Goal: Task Accomplishment & Management: Use online tool/utility

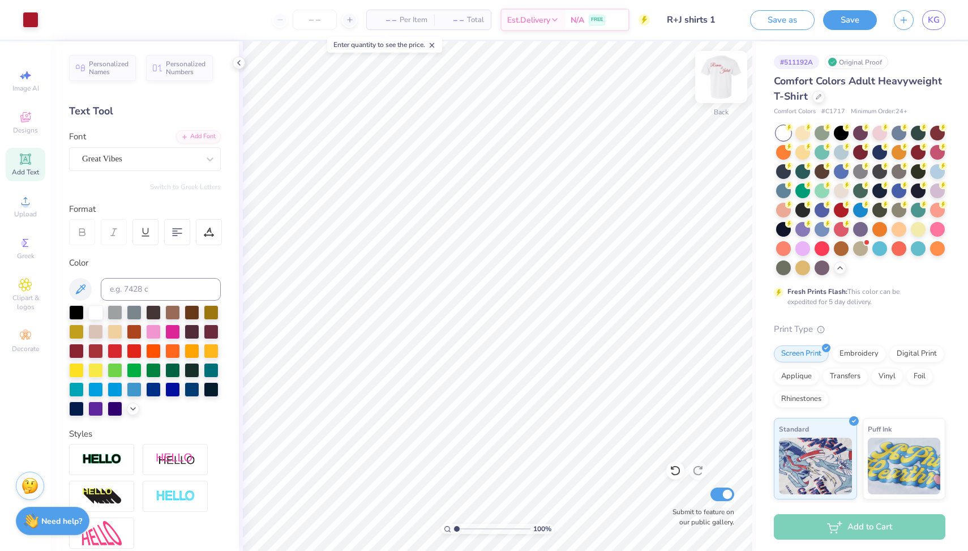
click at [721, 77] on img at bounding box center [720, 76] width 45 height 45
click at [725, 78] on img at bounding box center [720, 76] width 45 height 45
click at [837, 188] on div at bounding box center [840, 189] width 15 height 15
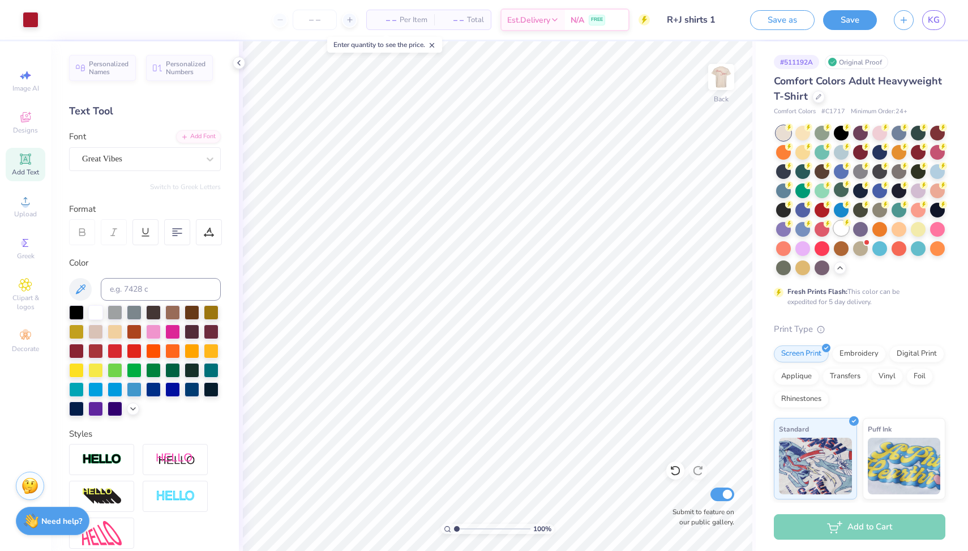
click at [836, 226] on div at bounding box center [840, 228] width 15 height 15
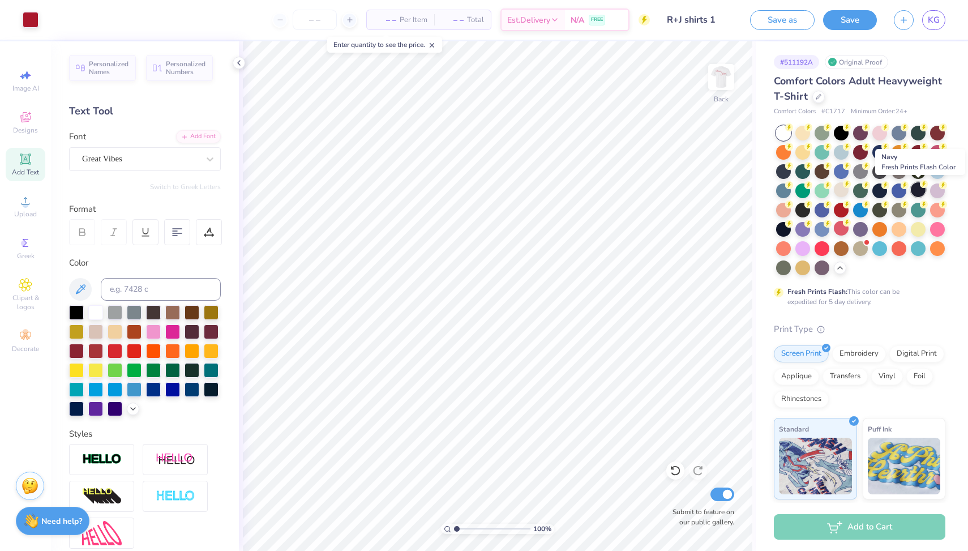
click at [920, 192] on div at bounding box center [917, 189] width 15 height 15
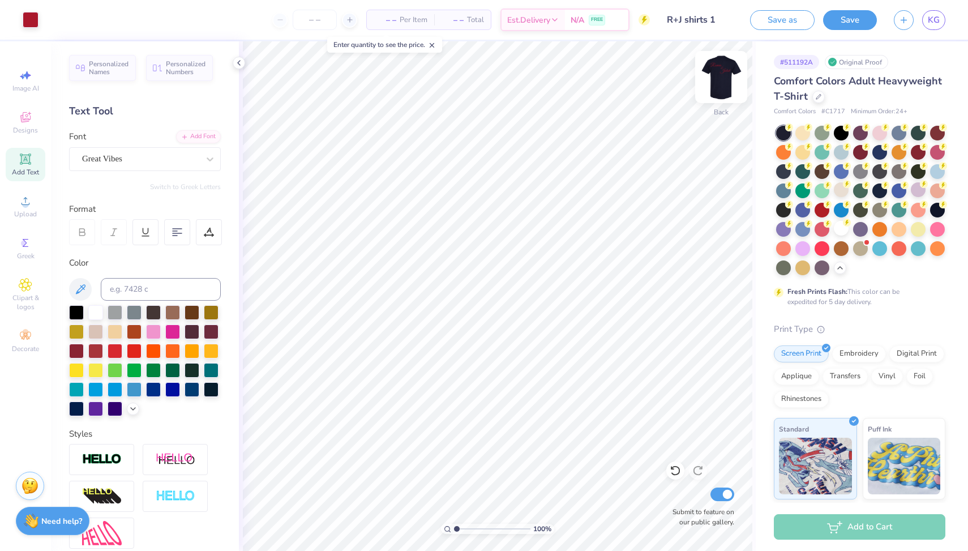
click at [716, 88] on img at bounding box center [720, 76] width 45 height 45
click at [822, 172] on div at bounding box center [821, 170] width 15 height 15
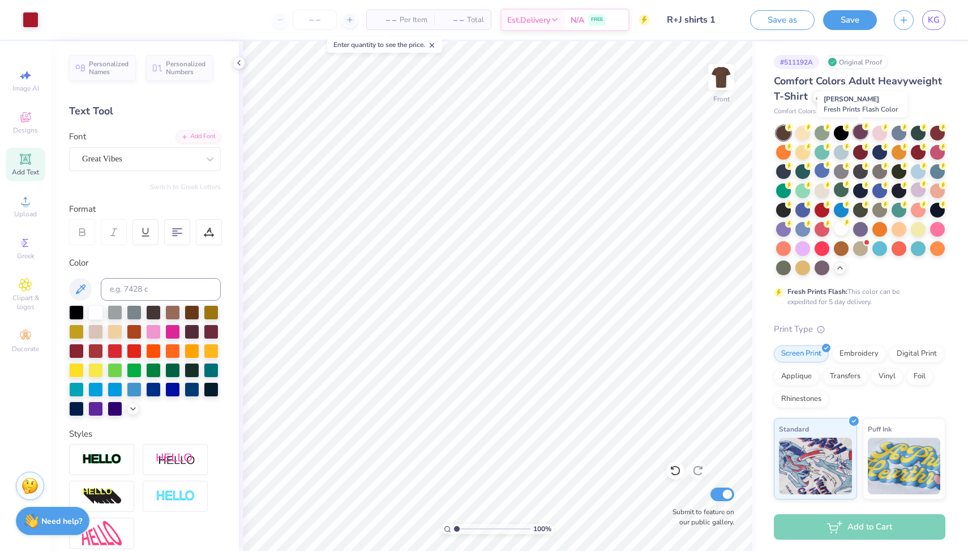
click at [855, 136] on div at bounding box center [860, 131] width 15 height 15
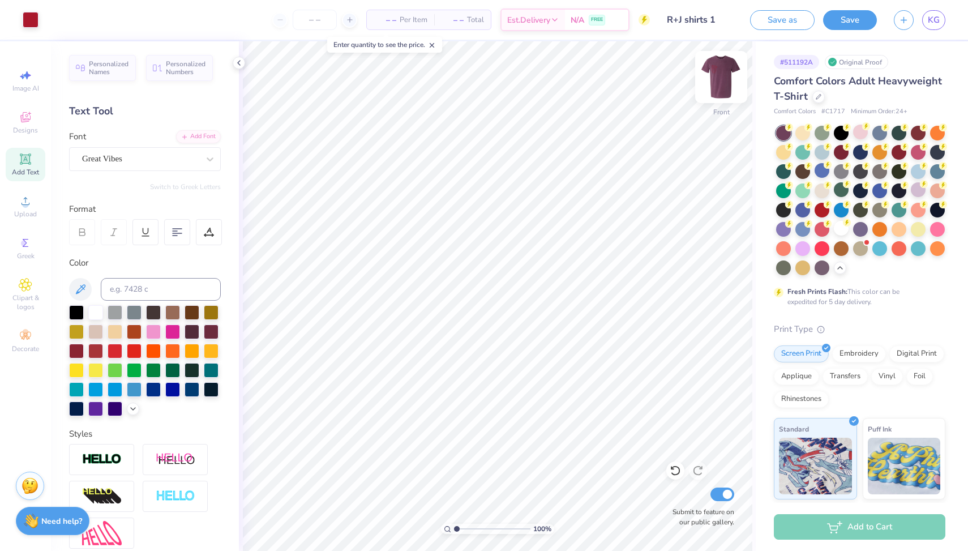
click at [719, 74] on img at bounding box center [720, 76] width 45 height 45
type input "3.00"
click at [716, 80] on img at bounding box center [720, 76] width 45 height 45
click at [844, 229] on div at bounding box center [840, 228] width 15 height 15
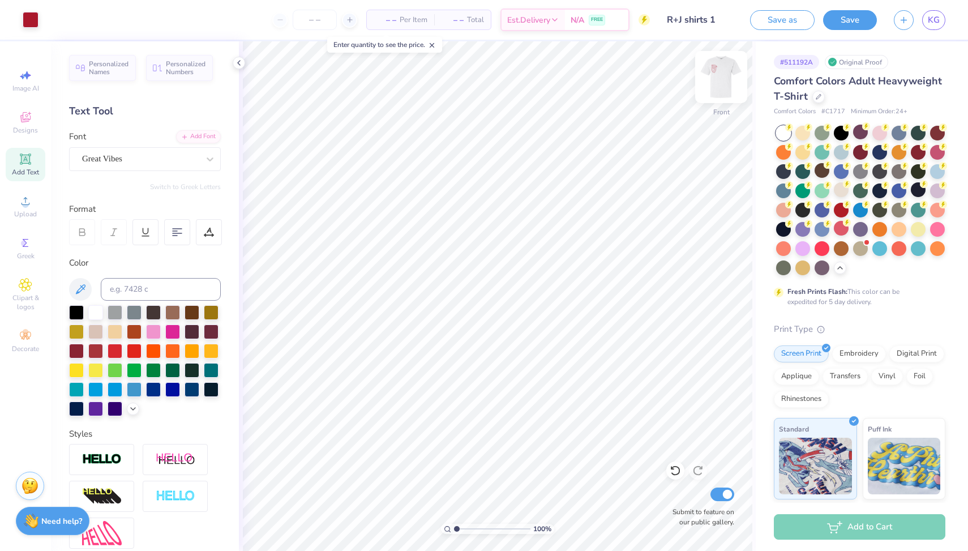
click at [723, 92] on img at bounding box center [720, 76] width 45 height 45
click at [732, 84] on img at bounding box center [720, 76] width 45 height 45
click at [721, 87] on img at bounding box center [720, 76] width 45 height 45
click at [839, 268] on icon at bounding box center [839, 266] width 9 height 9
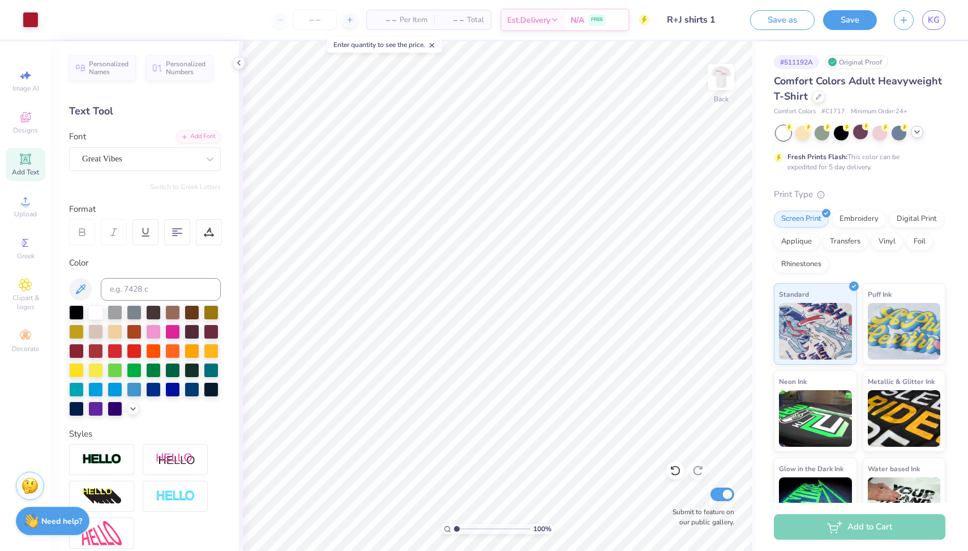
click at [922, 136] on div at bounding box center [860, 133] width 169 height 15
click at [896, 132] on div at bounding box center [898, 131] width 15 height 15
click at [921, 137] on div at bounding box center [860, 133] width 169 height 15
click at [917, 133] on icon at bounding box center [916, 131] width 9 height 9
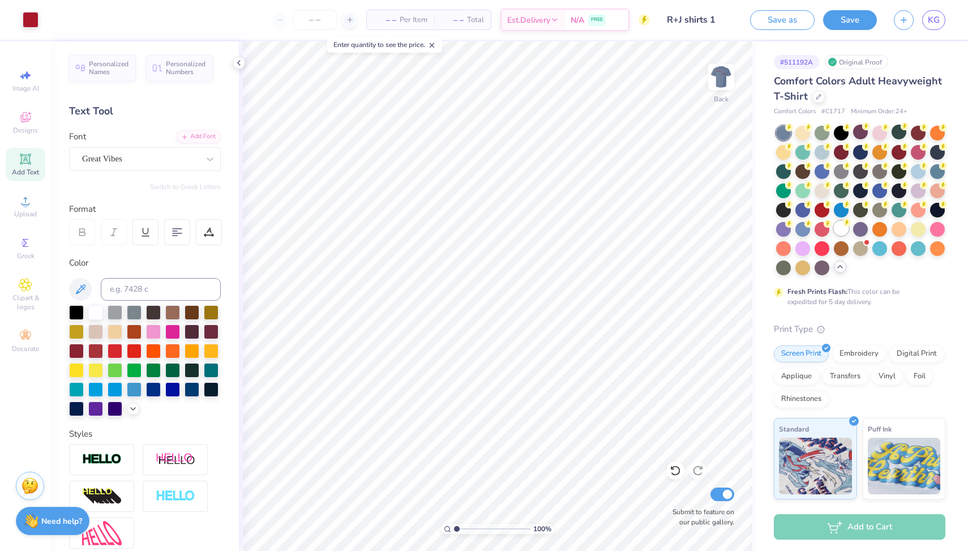
click at [846, 231] on div at bounding box center [840, 228] width 15 height 15
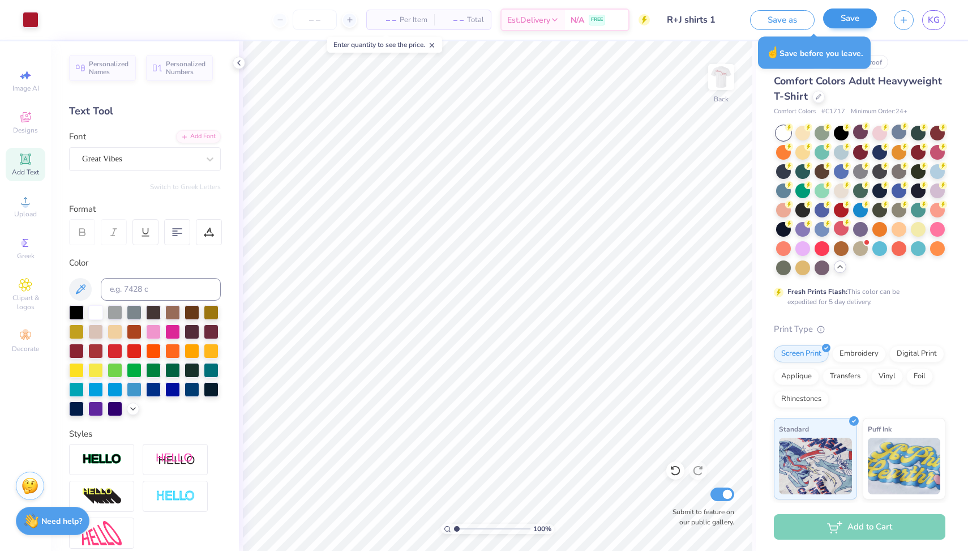
click at [852, 22] on button "Save" at bounding box center [850, 18] width 54 height 20
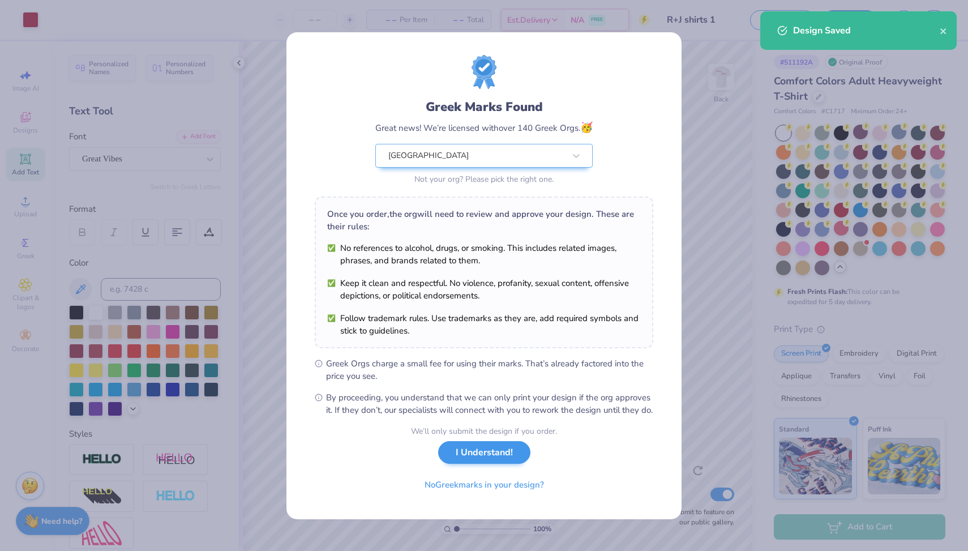
click at [470, 462] on button "I Understand!" at bounding box center [484, 452] width 92 height 23
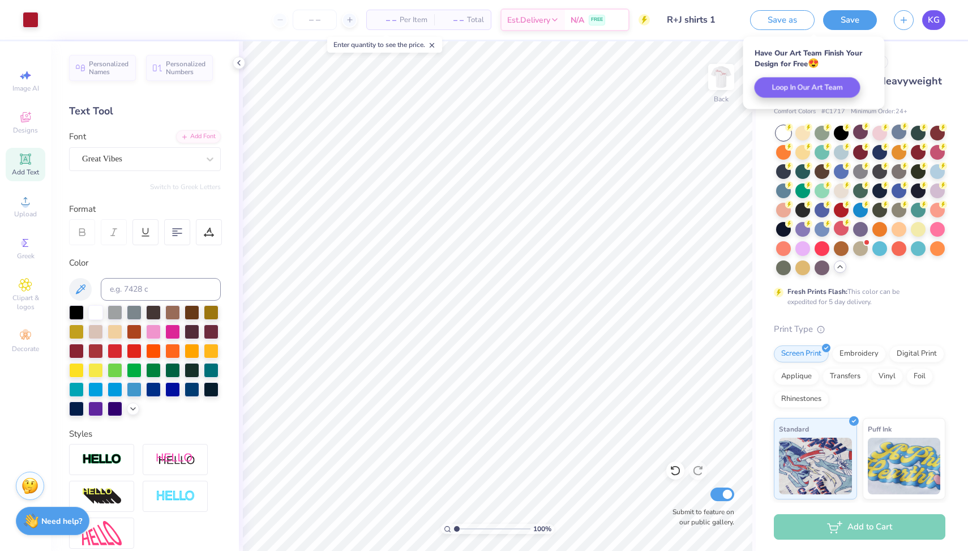
click at [936, 16] on span "KG" at bounding box center [933, 20] width 12 height 13
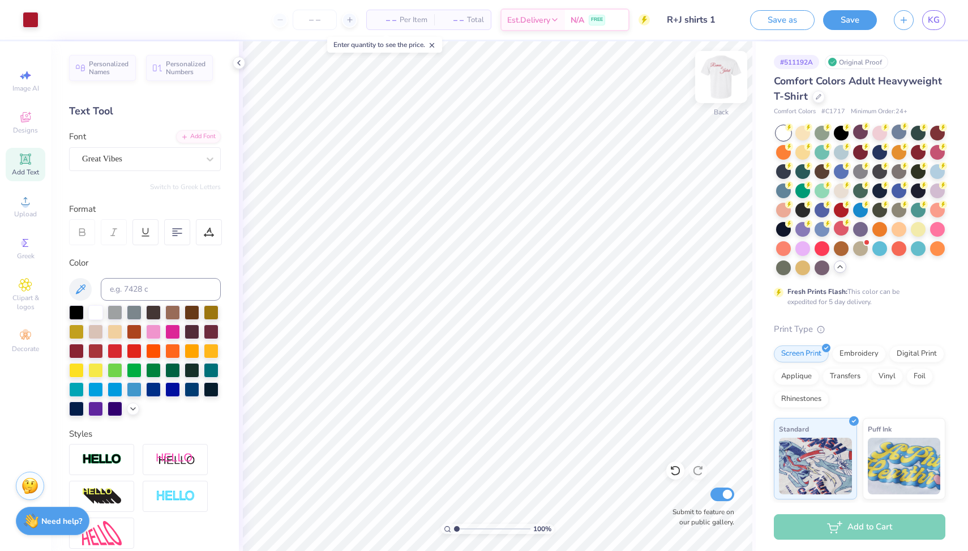
click at [724, 79] on img at bounding box center [720, 76] width 45 height 45
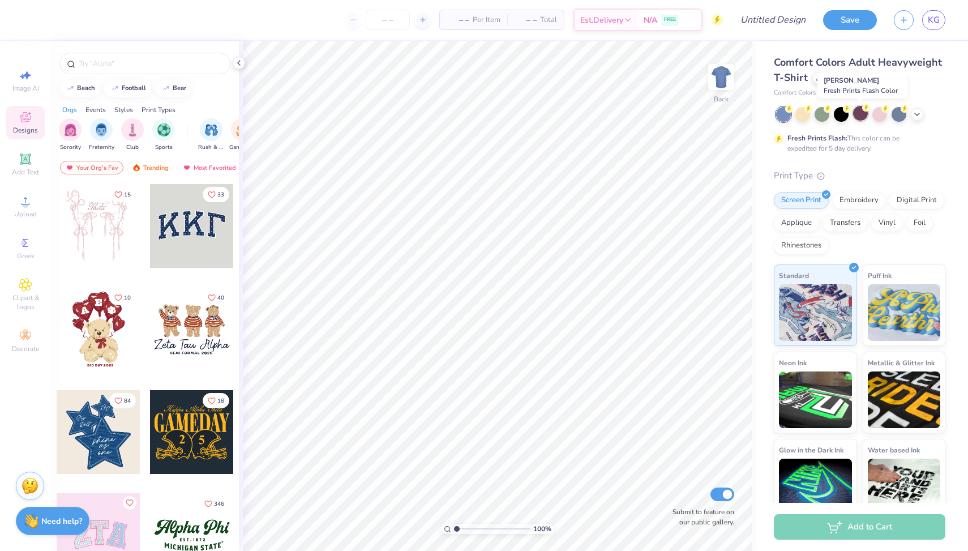
click at [860, 113] on div at bounding box center [860, 113] width 15 height 15
click at [25, 217] on span "Upload" at bounding box center [25, 213] width 23 height 9
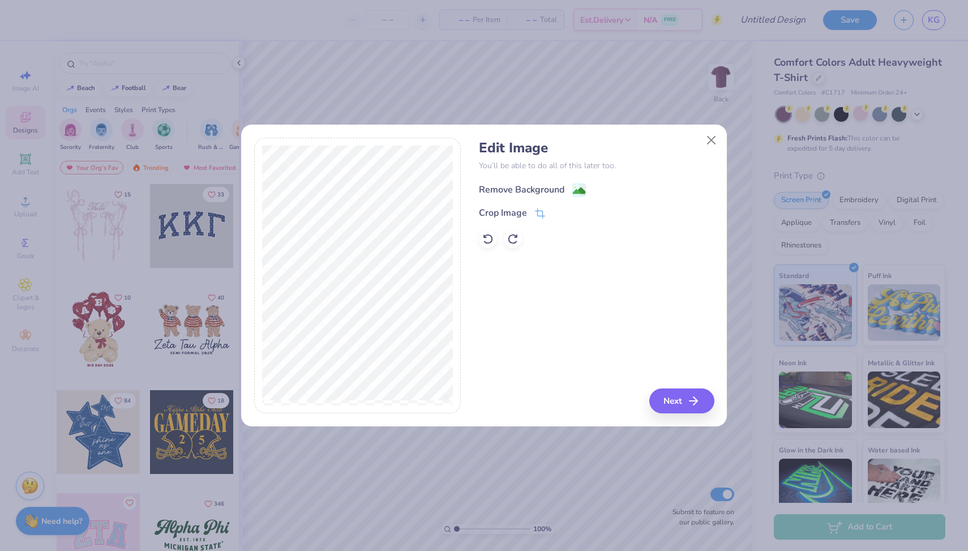
click at [516, 187] on div "Remove Background" at bounding box center [521, 190] width 85 height 14
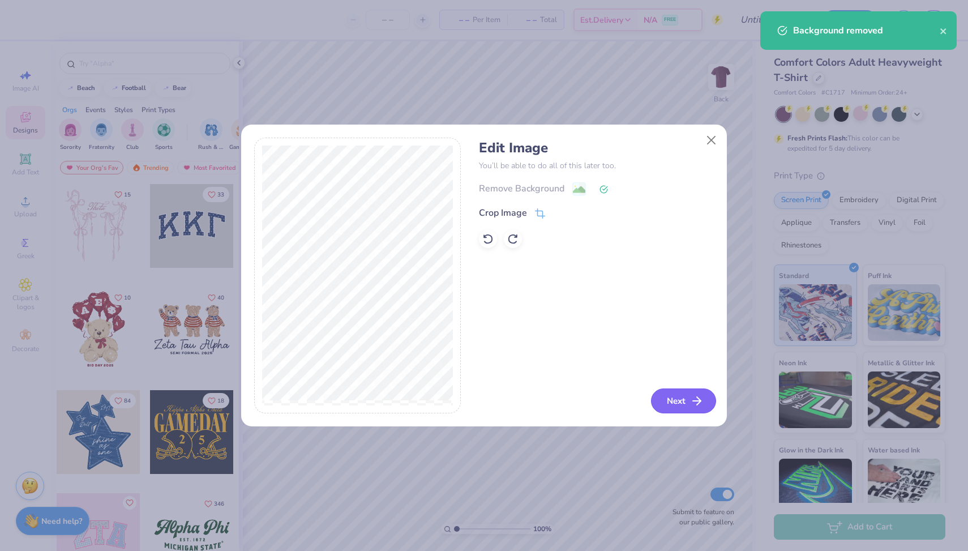
click at [684, 398] on button "Next" at bounding box center [683, 400] width 65 height 25
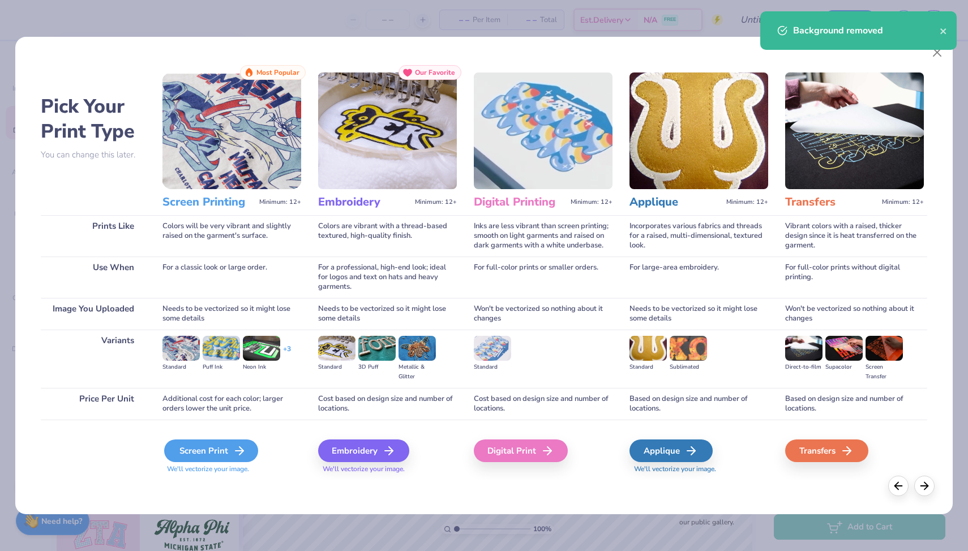
click at [237, 455] on icon at bounding box center [240, 451] width 14 height 14
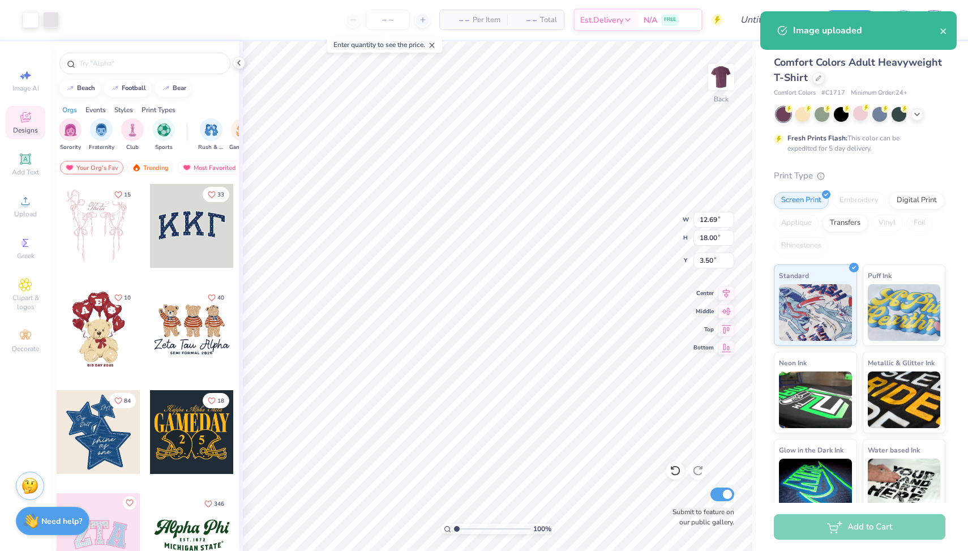
type input "3.20"
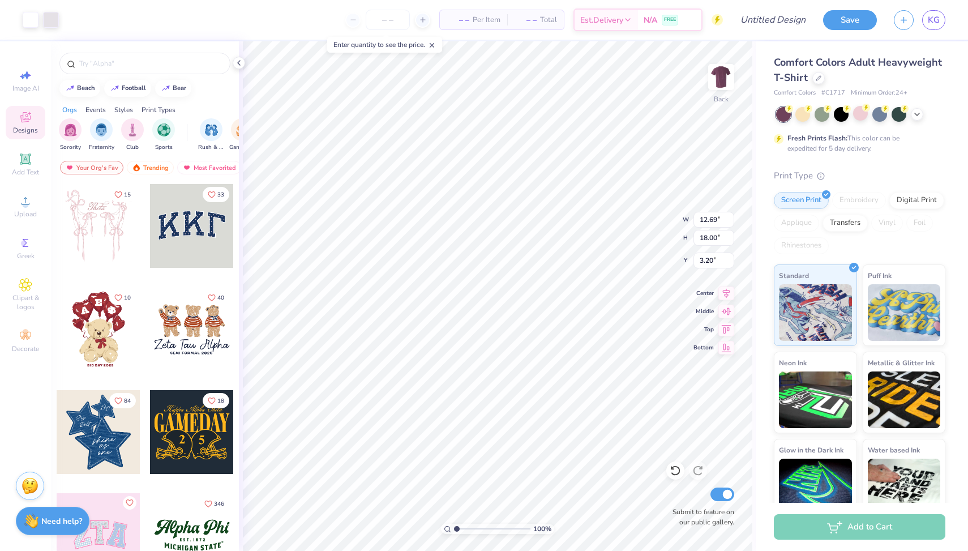
type input "3.34"
type input "4.74"
type input "3.00"
click at [713, 93] on img at bounding box center [720, 76] width 45 height 45
click at [29, 196] on icon at bounding box center [26, 201] width 14 height 14
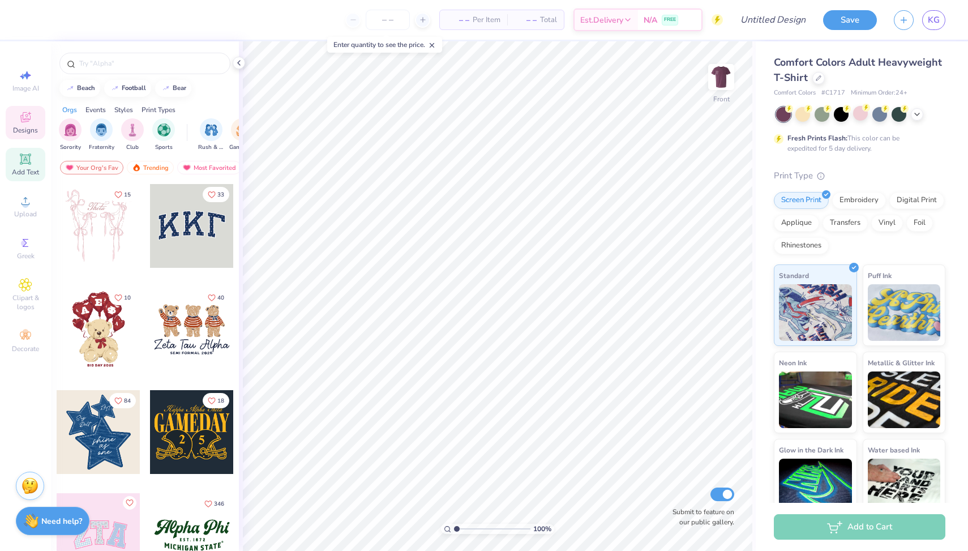
click at [26, 167] on div "Add Text" at bounding box center [26, 164] width 40 height 33
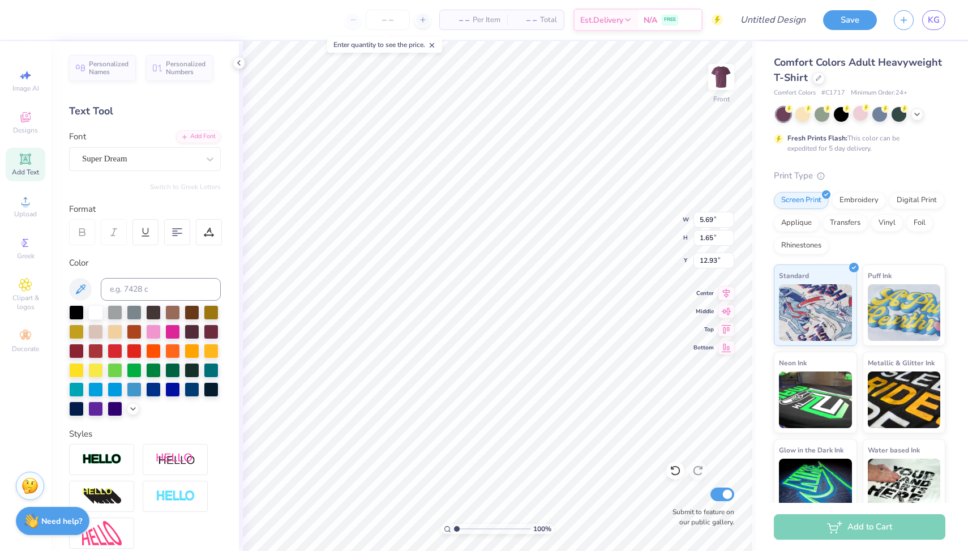
scroll to position [0, 3]
type textarea "Romeo"
type input "5.33"
click at [205, 157] on icon at bounding box center [209, 158] width 11 height 11
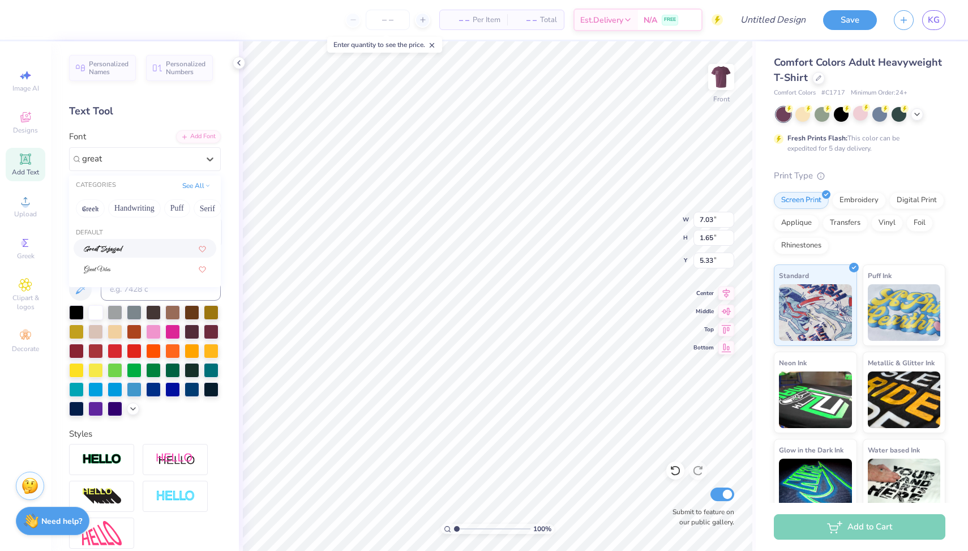
click at [148, 267] on div at bounding box center [145, 269] width 122 height 12
type input "great"
click at [96, 266] on div "Color" at bounding box center [145, 262] width 152 height 13
type input "10.44"
type textarea "&"
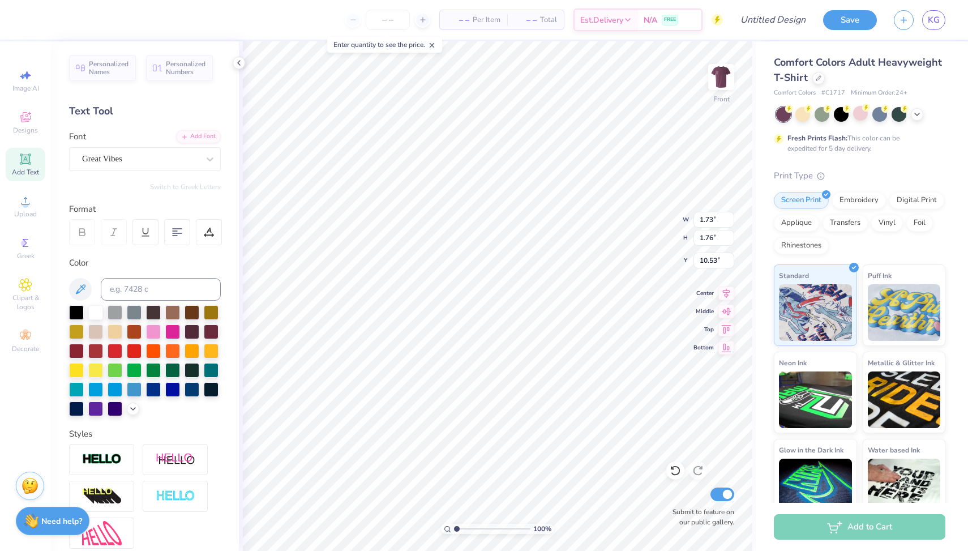
type input "7.41"
type input "5.88"
type input "1.95"
type input "5.46"
type input "1.73"
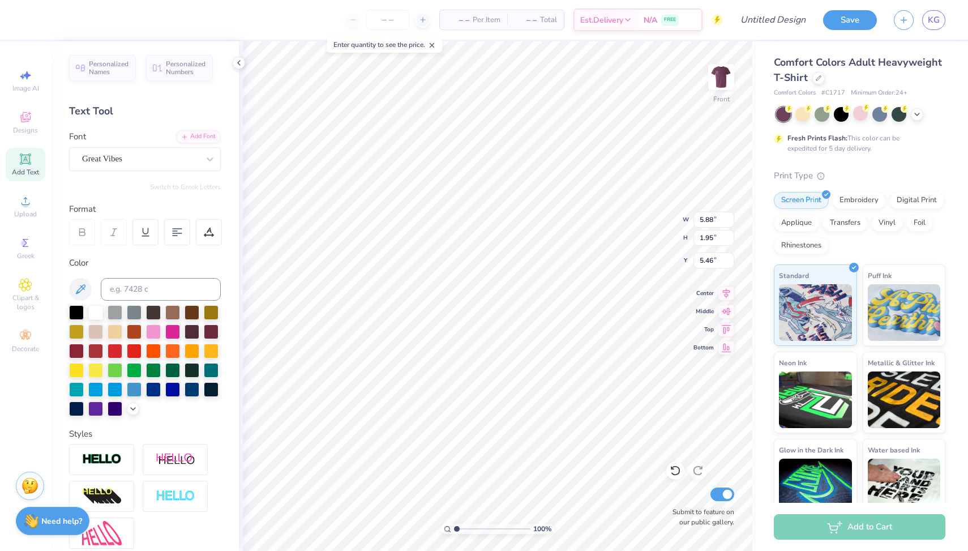
type input "1.76"
type input "9.47"
type input "5.88"
type input "1.95"
type input "5.46"
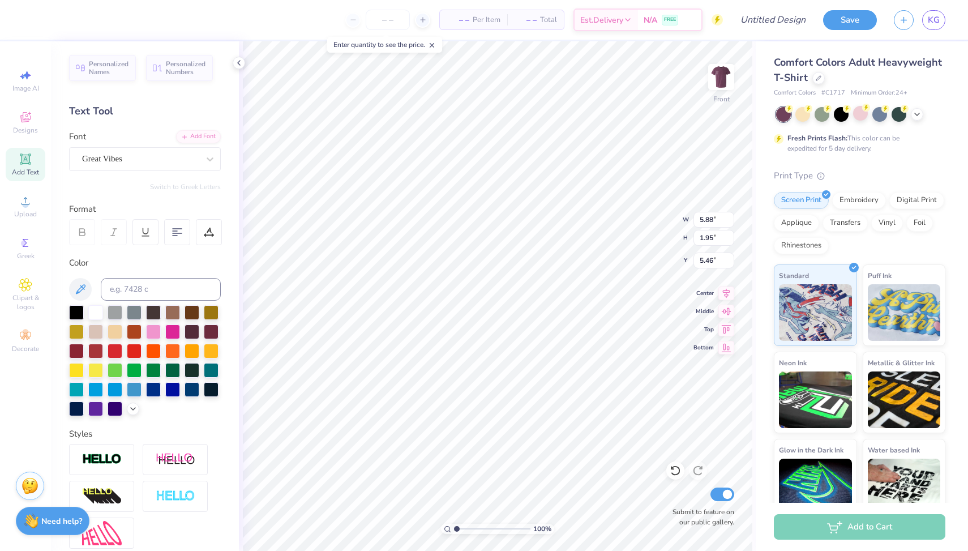
type input "7.58"
type input "2.51"
type input "5.29"
type input "1.73"
type input "1.76"
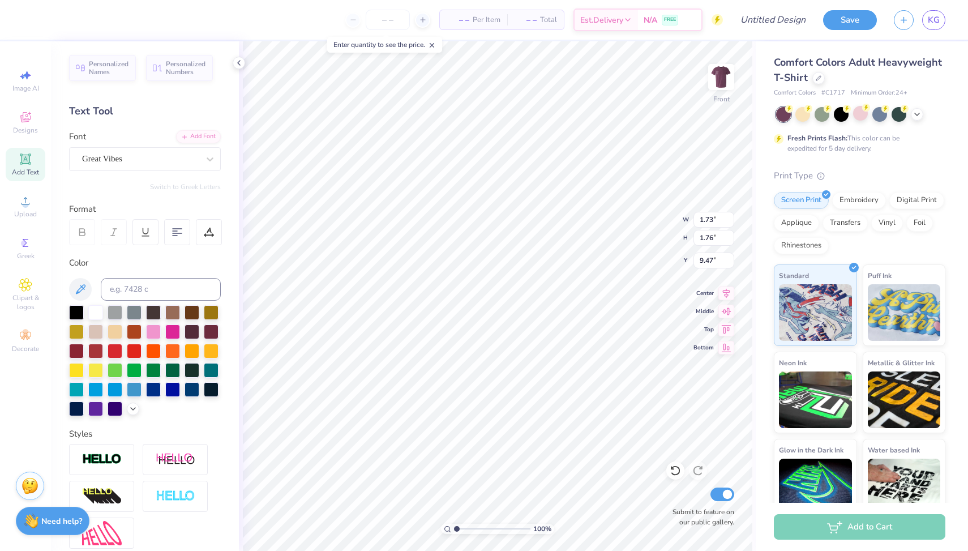
type input "7.27"
type input "7.58"
type input "2.51"
type input "5.26"
type input "7.27"
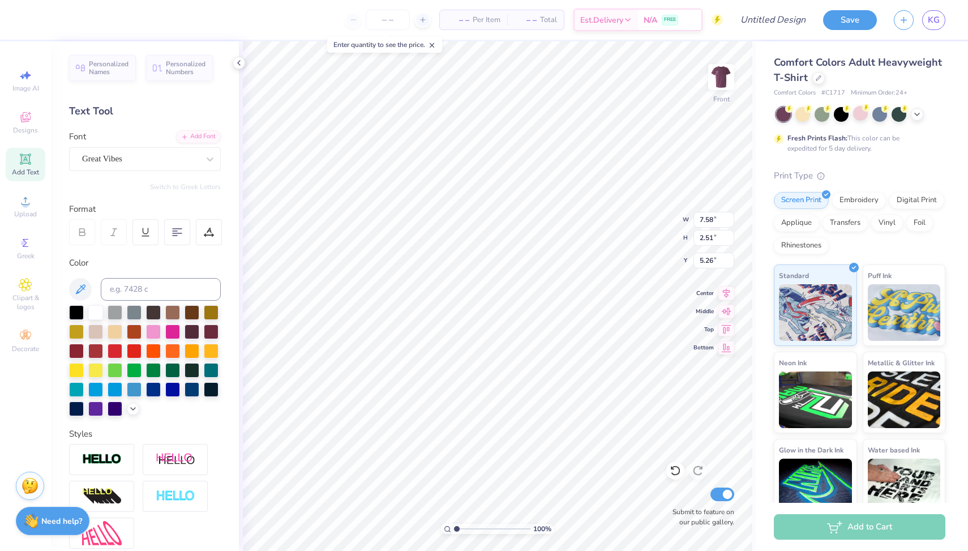
type input "2.40"
type input "7.66"
type input "10.61"
type textarea "Juliet"
type input "8.04"
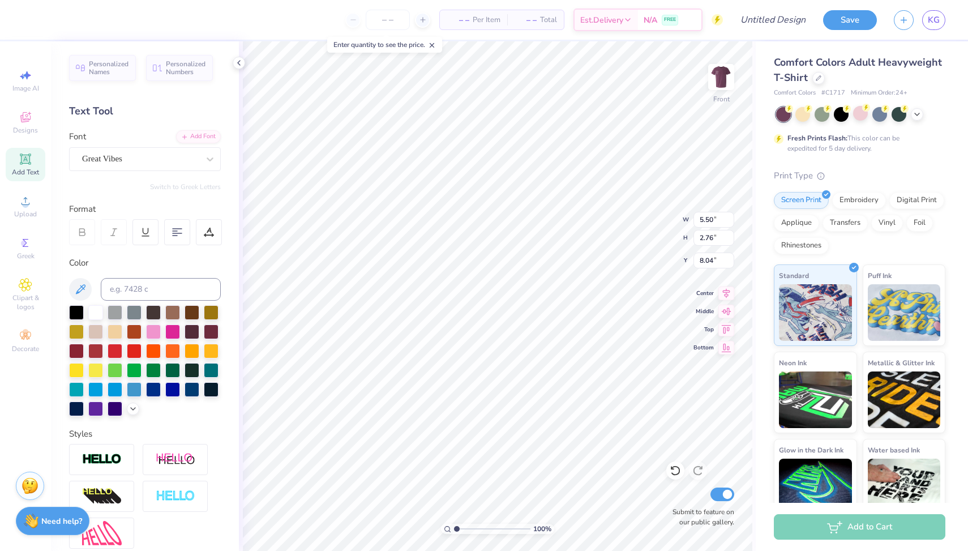
type input "6.21"
type input "3.11"
type input "7.86"
click at [726, 70] on img at bounding box center [720, 76] width 45 height 45
click at [715, 74] on img at bounding box center [720, 76] width 45 height 45
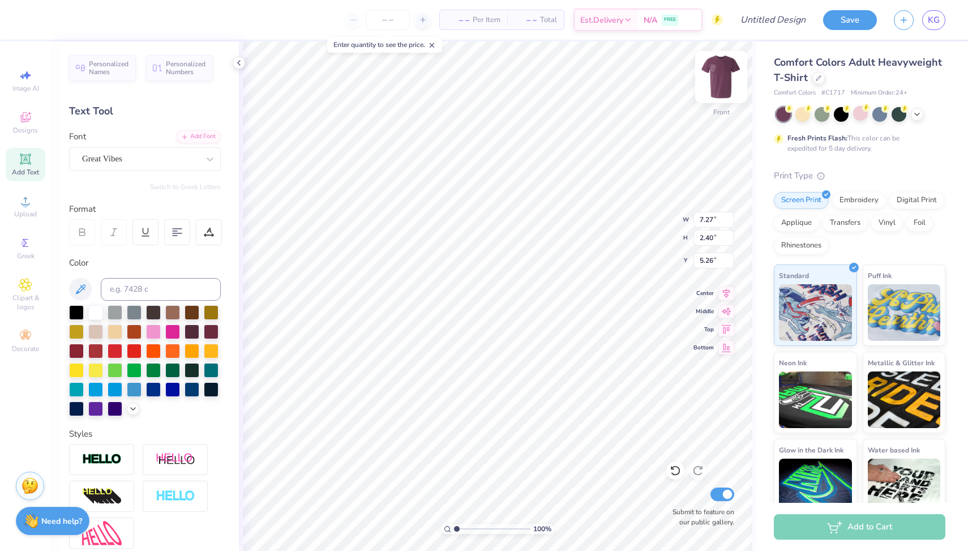
type input "4.54"
type input "6.21"
type input "3.11"
type input "7.66"
type input "1.73"
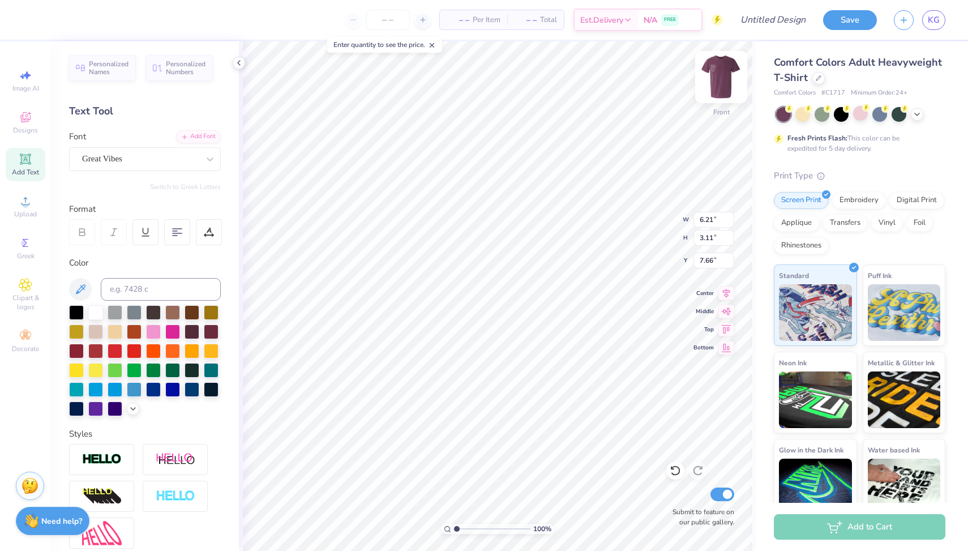
type input "1.76"
type input "7.21"
type input "7.59"
type input "6.82"
type input "3.42"
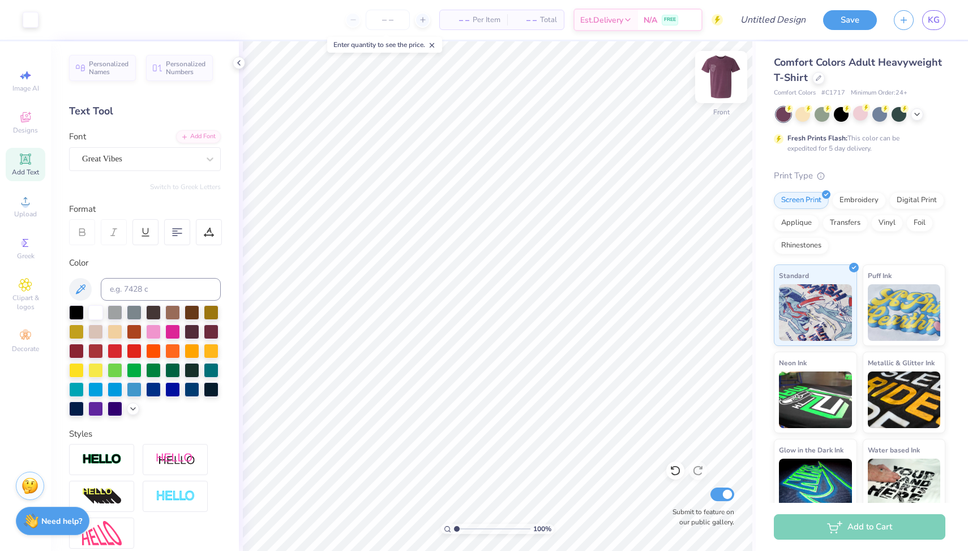
click at [725, 70] on img at bounding box center [720, 76] width 45 height 45
click at [724, 90] on img at bounding box center [720, 76] width 45 height 45
click at [775, 10] on input "Design Title" at bounding box center [758, 19] width 111 height 23
type input "Rome"
type input "7.26"
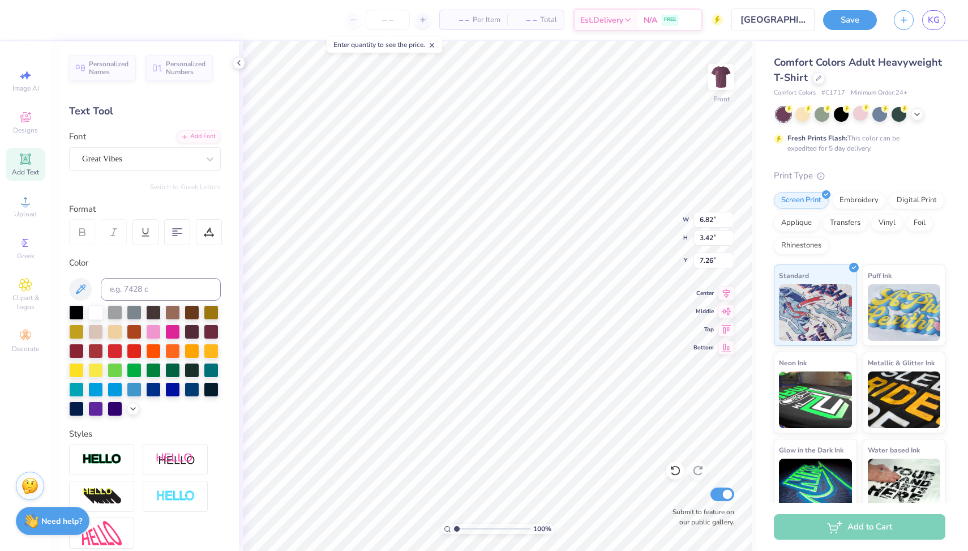
type input "1.73"
type input "1.76"
type input "6.94"
click at [759, 25] on input "Rome" at bounding box center [758, 19] width 111 height 23
type input "R&J shirts 2"
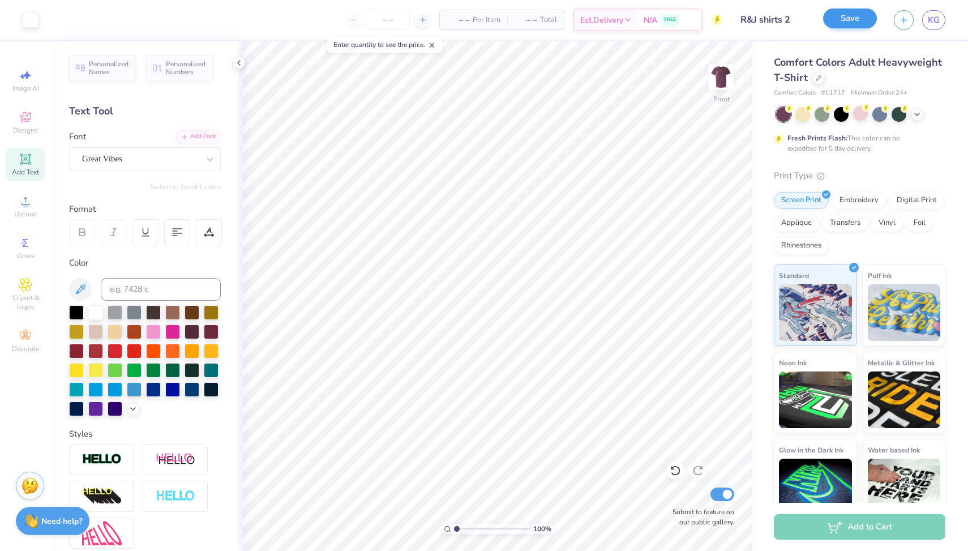
click at [850, 21] on button "Save" at bounding box center [850, 18] width 54 height 20
